Goal: Go to known website: Go to known website

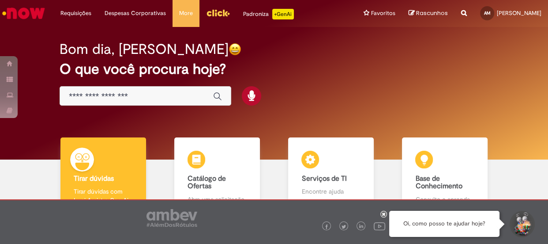
click at [134, 104] on div "Global" at bounding box center [146, 96] width 172 height 20
click at [150, 97] on input "Basta digitar aqui" at bounding box center [136, 96] width 135 height 10
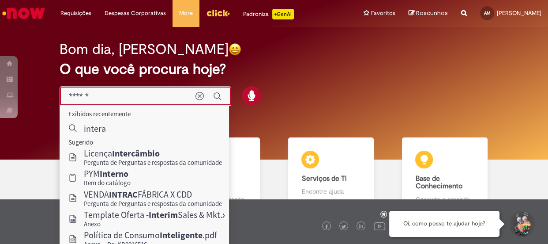
type input "*******"
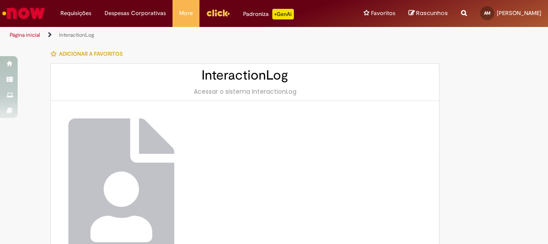
click at [254, 76] on h2 "InteractionLog" at bounding box center [245, 75] width 371 height 15
click at [251, 90] on div "Acessar o sistema InteractionLog" at bounding box center [245, 91] width 371 height 9
click at [253, 70] on h2 "InteractionLog" at bounding box center [245, 75] width 371 height 15
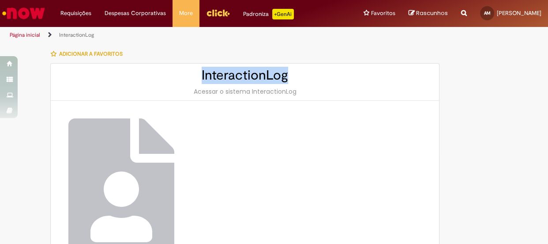
click at [253, 70] on h2 "InteractionLog" at bounding box center [245, 75] width 371 height 15
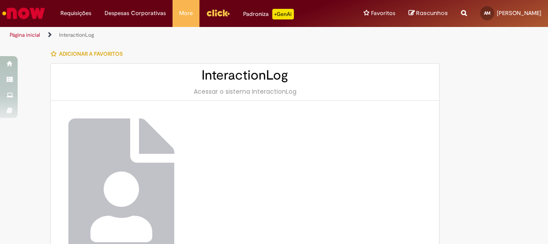
click at [229, 87] on div "Acessar o sistema InteractionLog" at bounding box center [245, 91] width 371 height 9
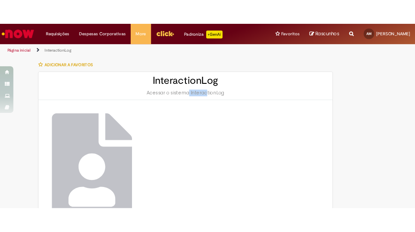
scroll to position [88, 0]
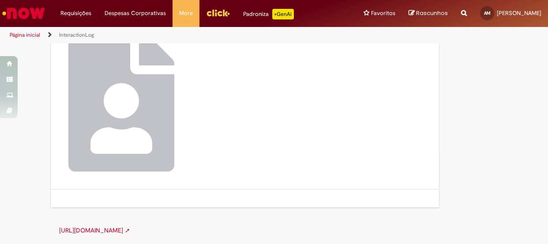
click at [130, 226] on link "[URL][DOMAIN_NAME] ➚" at bounding box center [94, 230] width 71 height 8
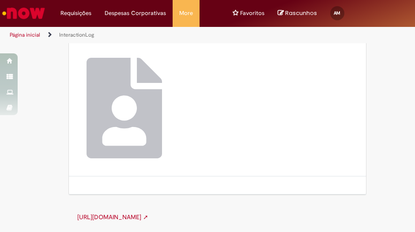
scroll to position [60, 0]
